Goal: Find specific page/section: Find specific page/section

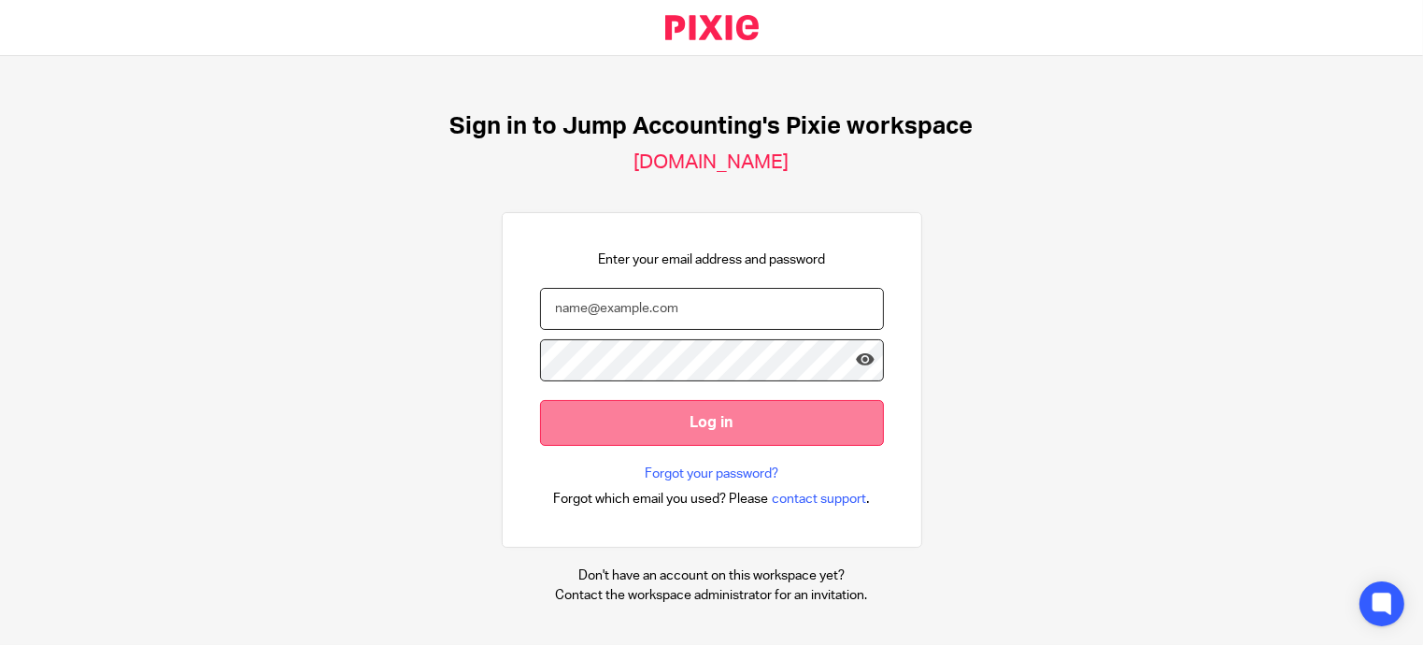
type input "[EMAIL_ADDRESS][DOMAIN_NAME]"
click at [715, 425] on input "Log in" at bounding box center [712, 423] width 344 height 46
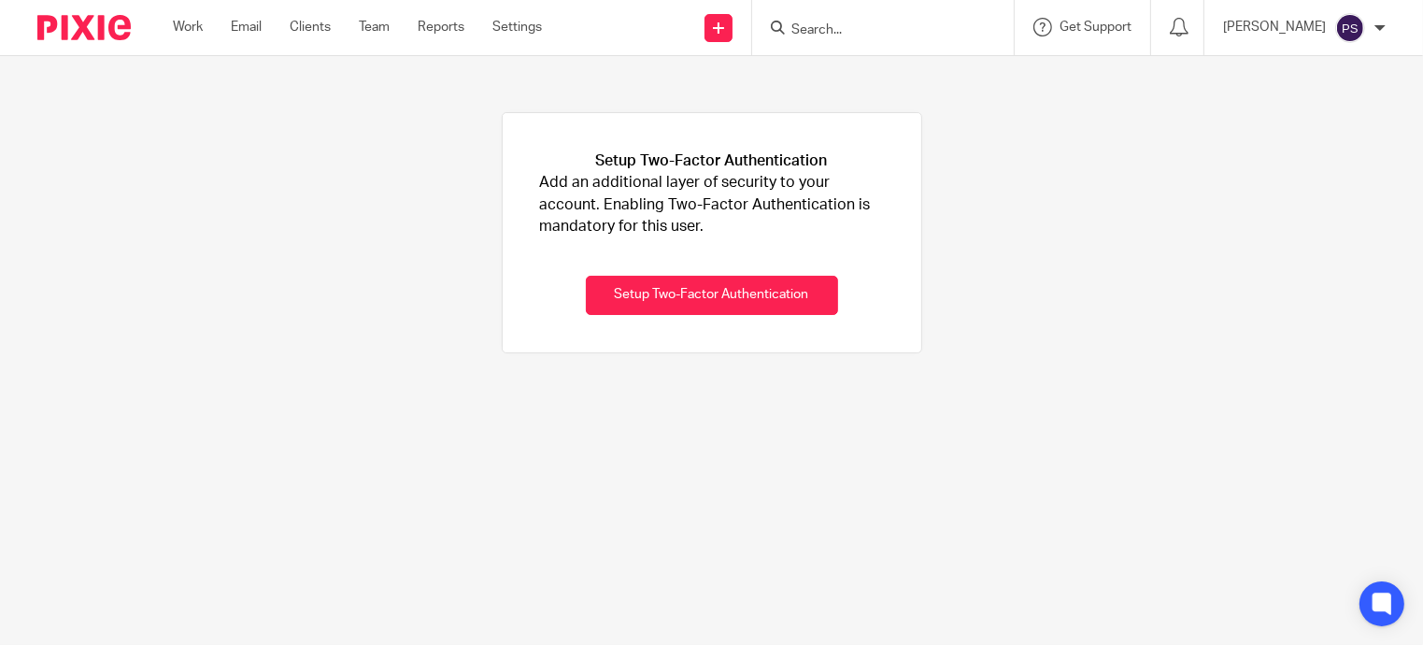
click at [790, 25] on input "Search" at bounding box center [874, 30] width 168 height 17
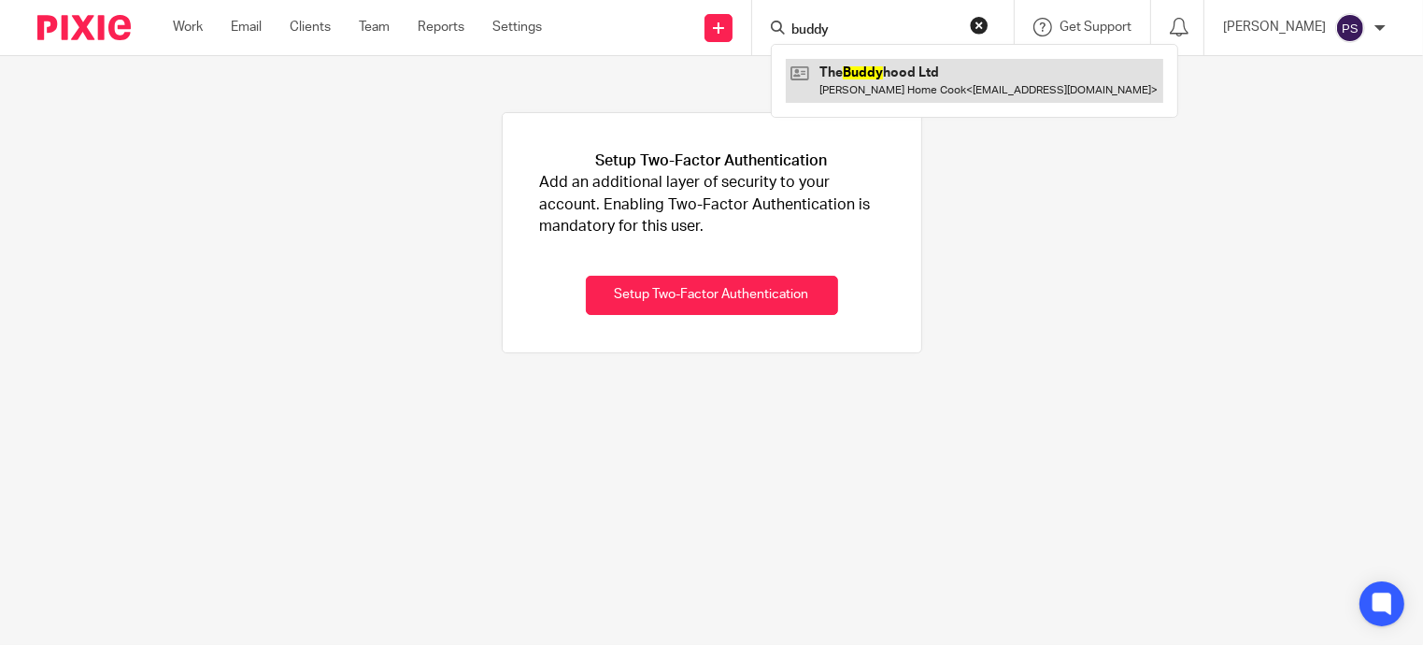
type input "buddy"
click at [916, 83] on link at bounding box center [974, 80] width 377 height 43
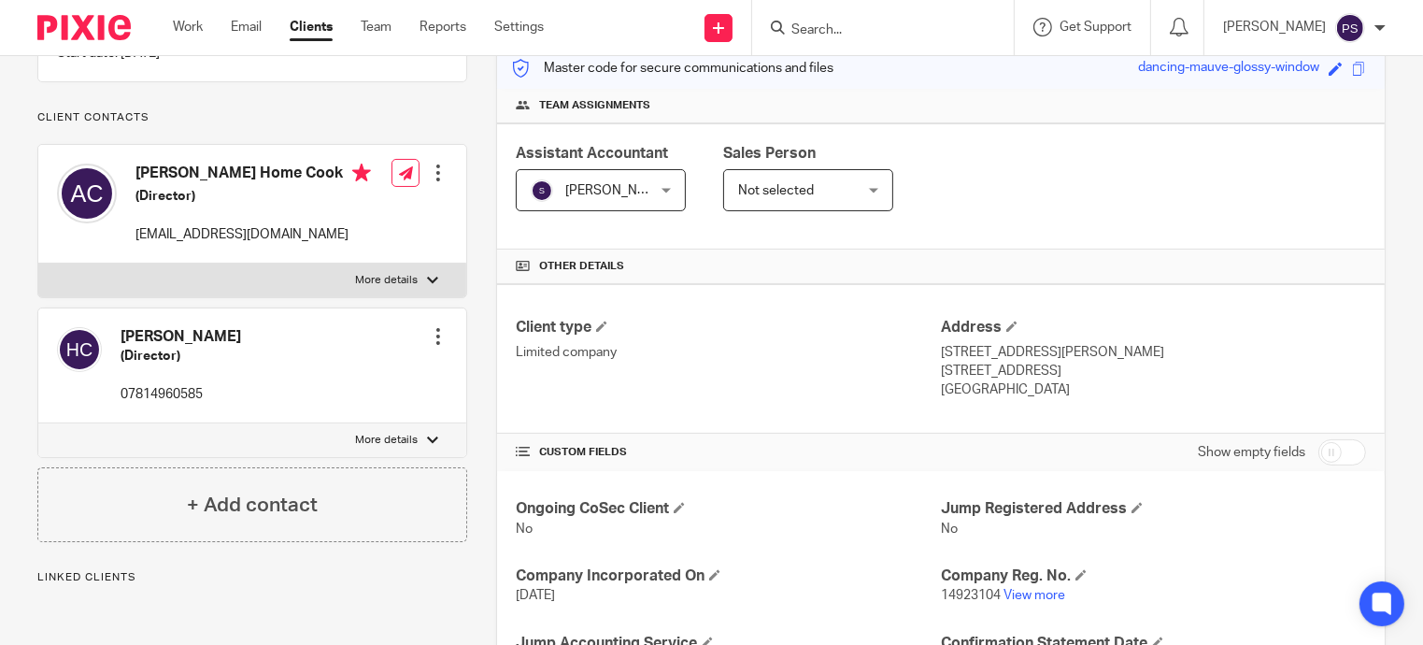
scroll to position [374, 0]
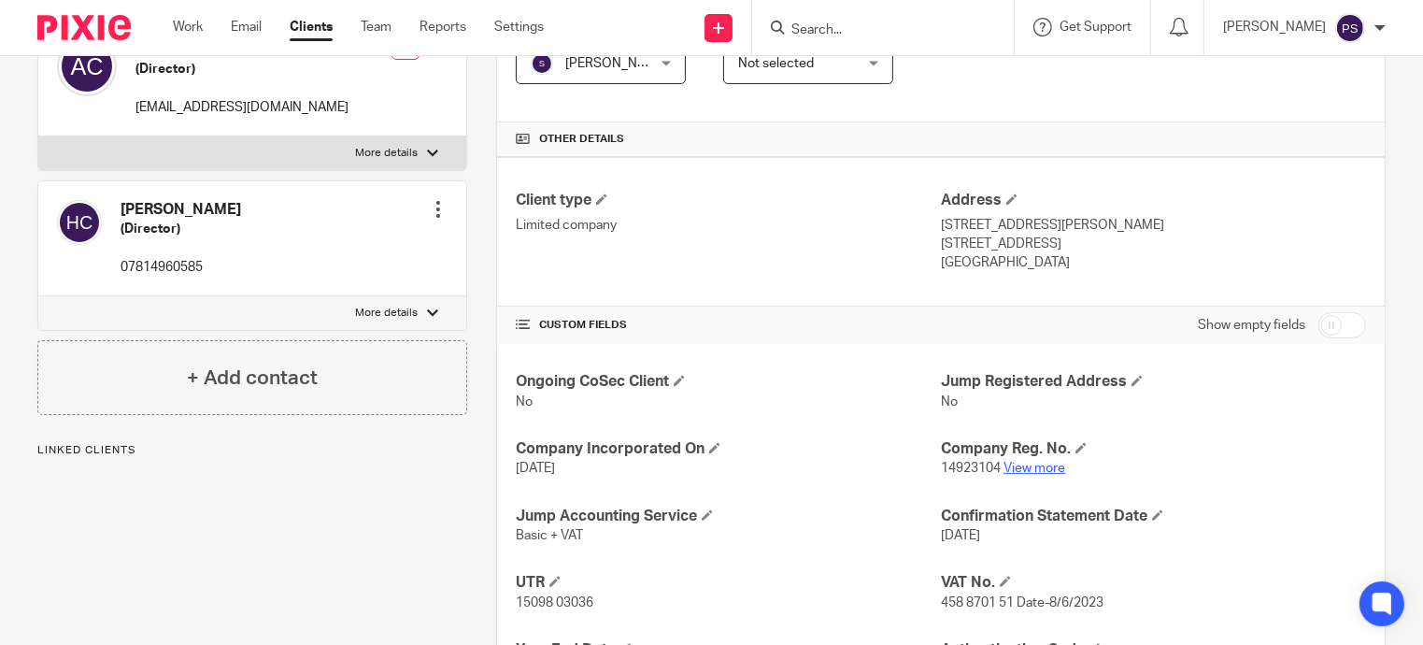
click at [1014, 467] on link "View more" at bounding box center [1035, 468] width 62 height 13
